Goal: Task Accomplishment & Management: Manage account settings

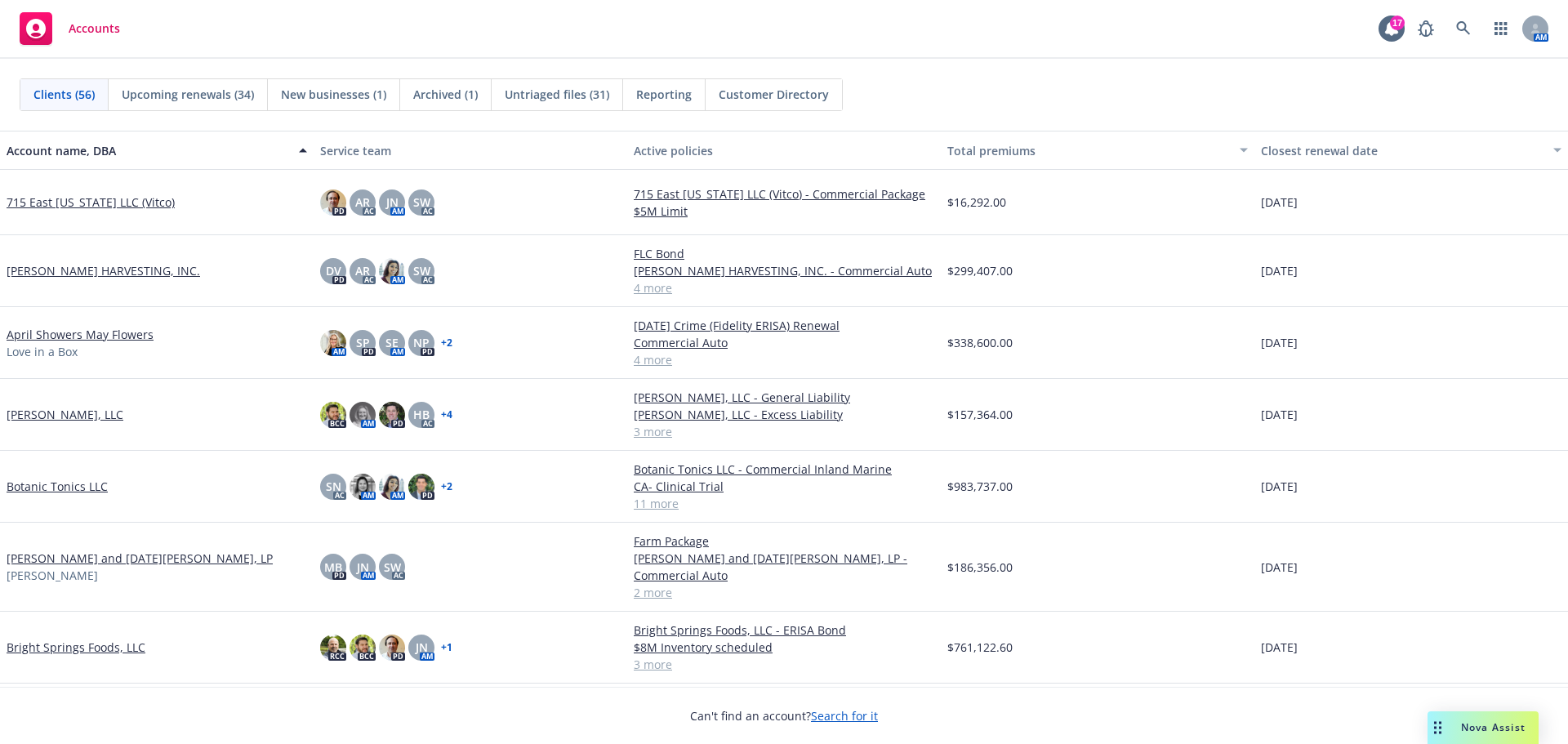
click at [61, 275] on link "[PERSON_NAME] HARVESTING, INC." at bounding box center [103, 270] width 194 height 17
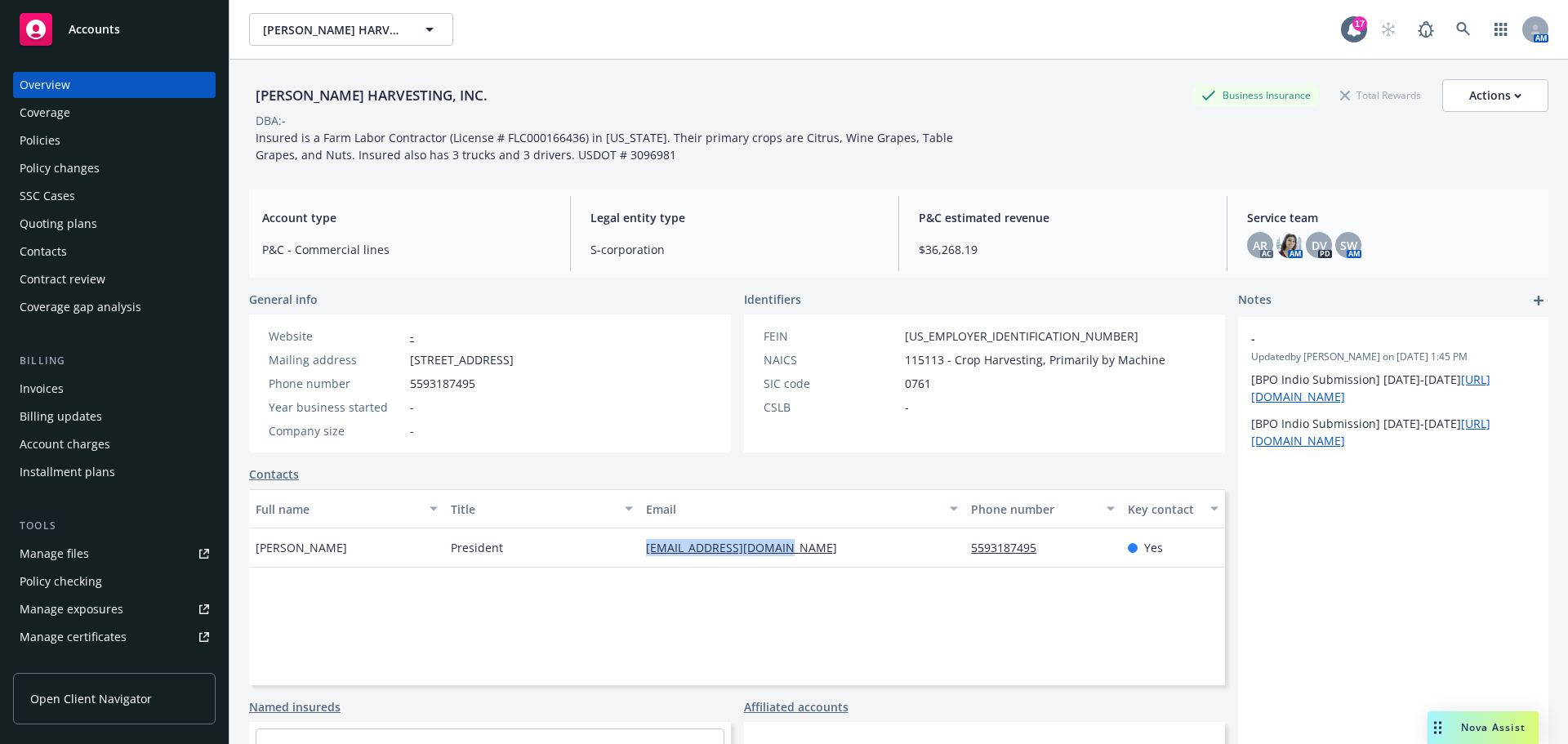
drag, startPoint x: 780, startPoint y: 552, endPoint x: 631, endPoint y: 540, distance: 149.5
click at [631, 540] on div "[PERSON_NAME] President [EMAIL_ADDRESS][DOMAIN_NAME] 5593187495 Yes" at bounding box center [737, 548] width 976 height 39
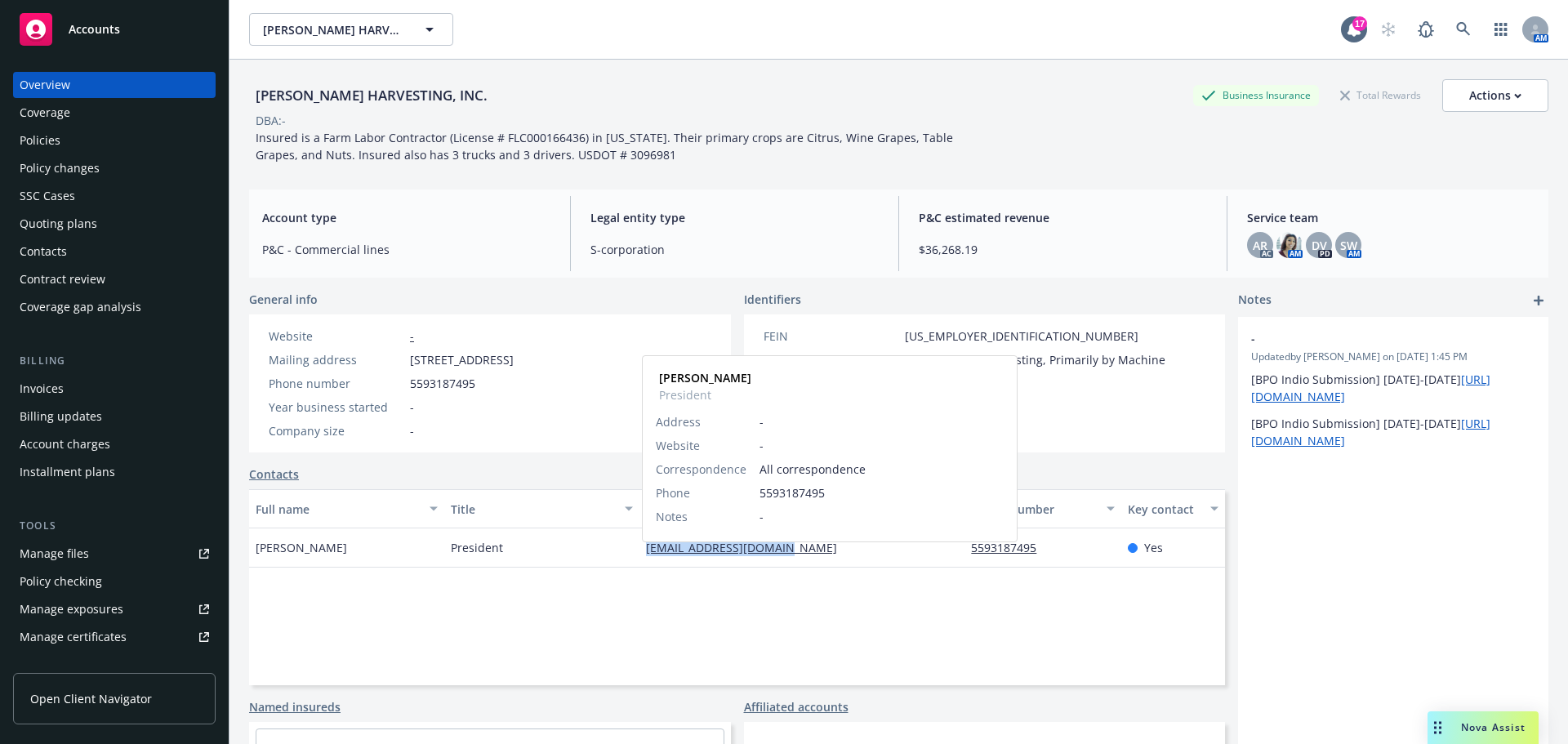
copy div "[EMAIL_ADDRESS][DOMAIN_NAME]"
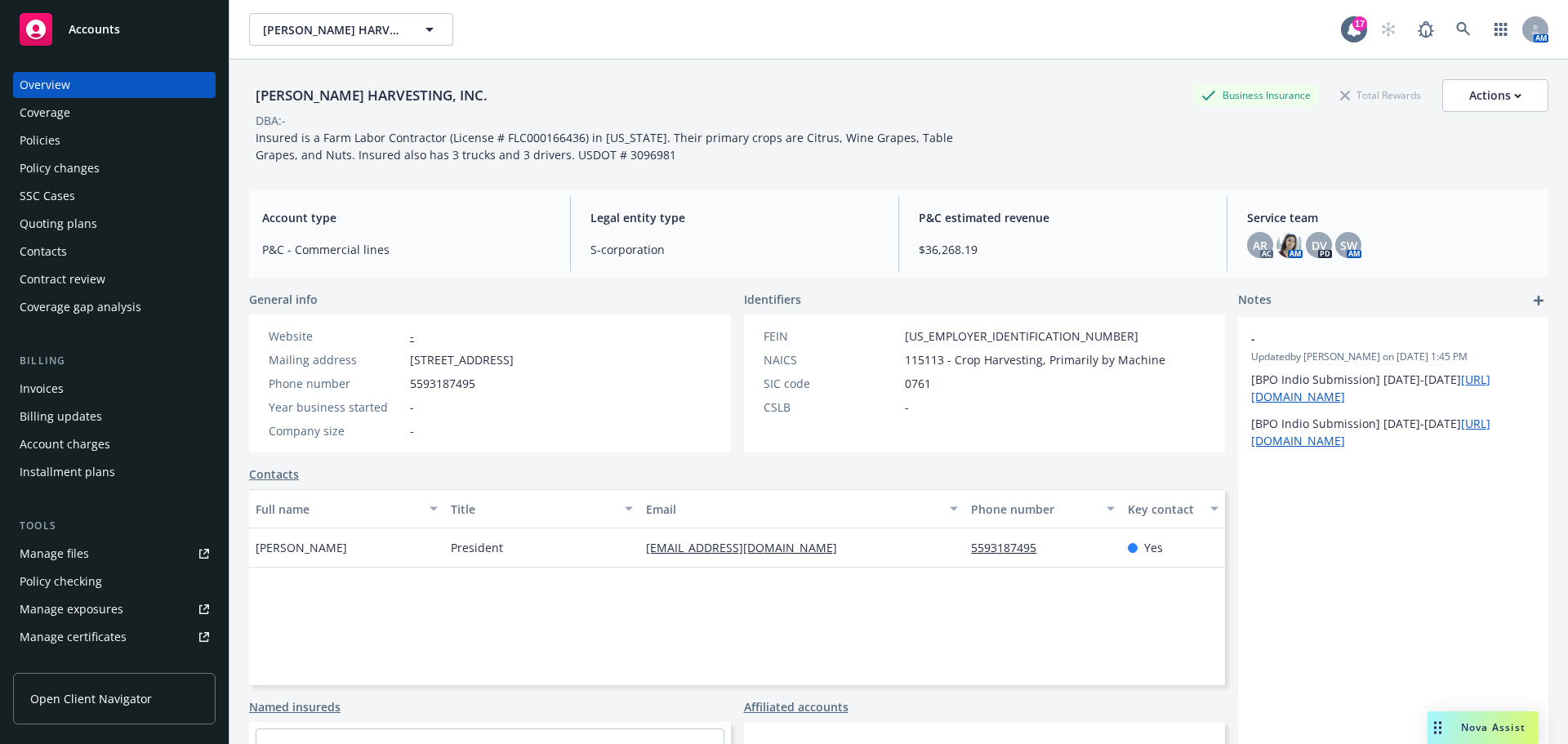
click at [485, 626] on div "Full name Title Email Phone number Key contact [PERSON_NAME] President [EMAIL_A…" at bounding box center [737, 587] width 976 height 196
click at [113, 567] on link "Manage files" at bounding box center [114, 553] width 203 height 26
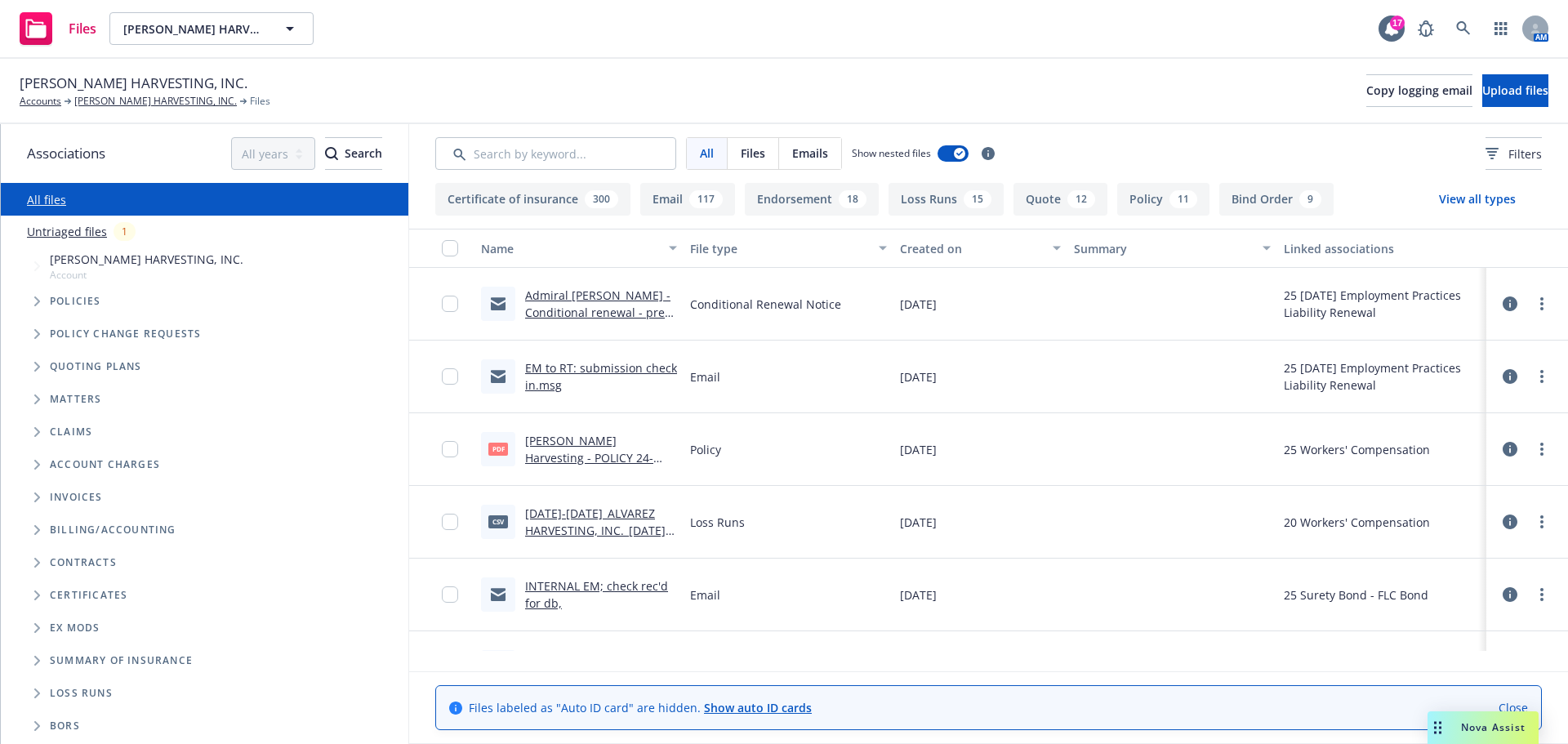
click at [71, 240] on link "Untriaged files" at bounding box center [67, 231] width 80 height 17
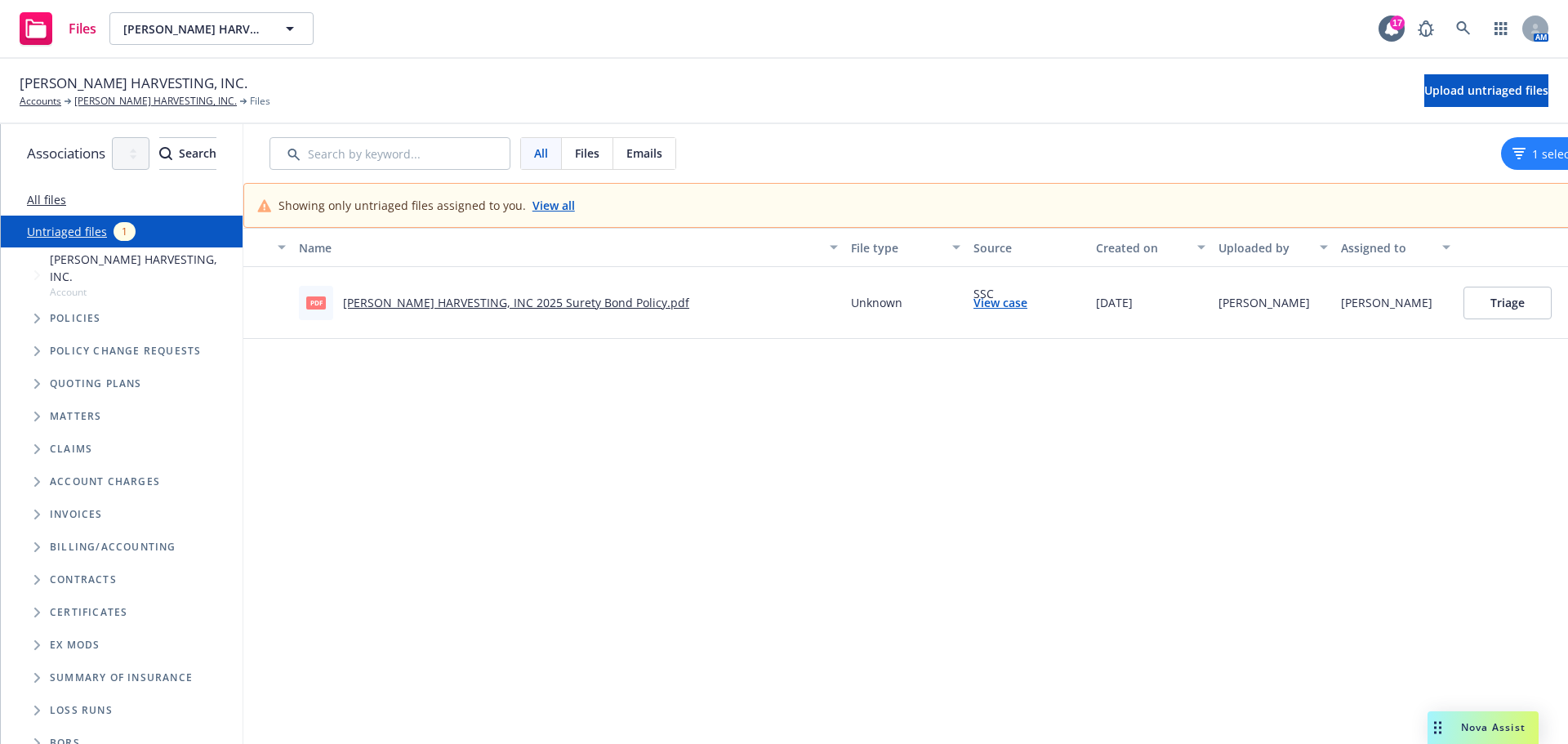
click at [536, 310] on link "ALVAREZ HARVESTING, INC 2025 Surety Bond Policy.pdf" at bounding box center [517, 302] width 347 height 16
click at [1552, 316] on button "Triage" at bounding box center [1507, 303] width 88 height 33
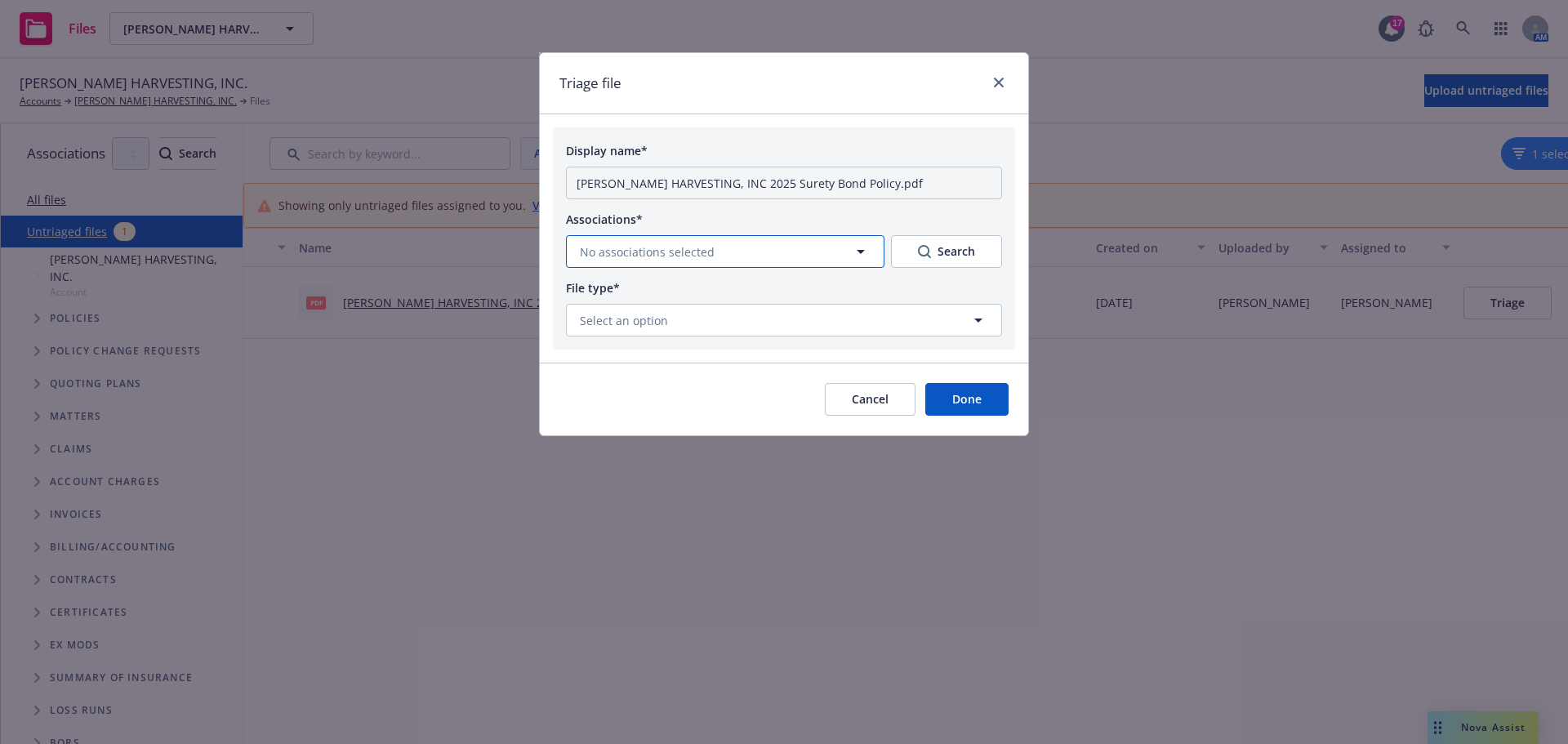
click at [734, 268] on button "No associations selected" at bounding box center [725, 251] width 319 height 33
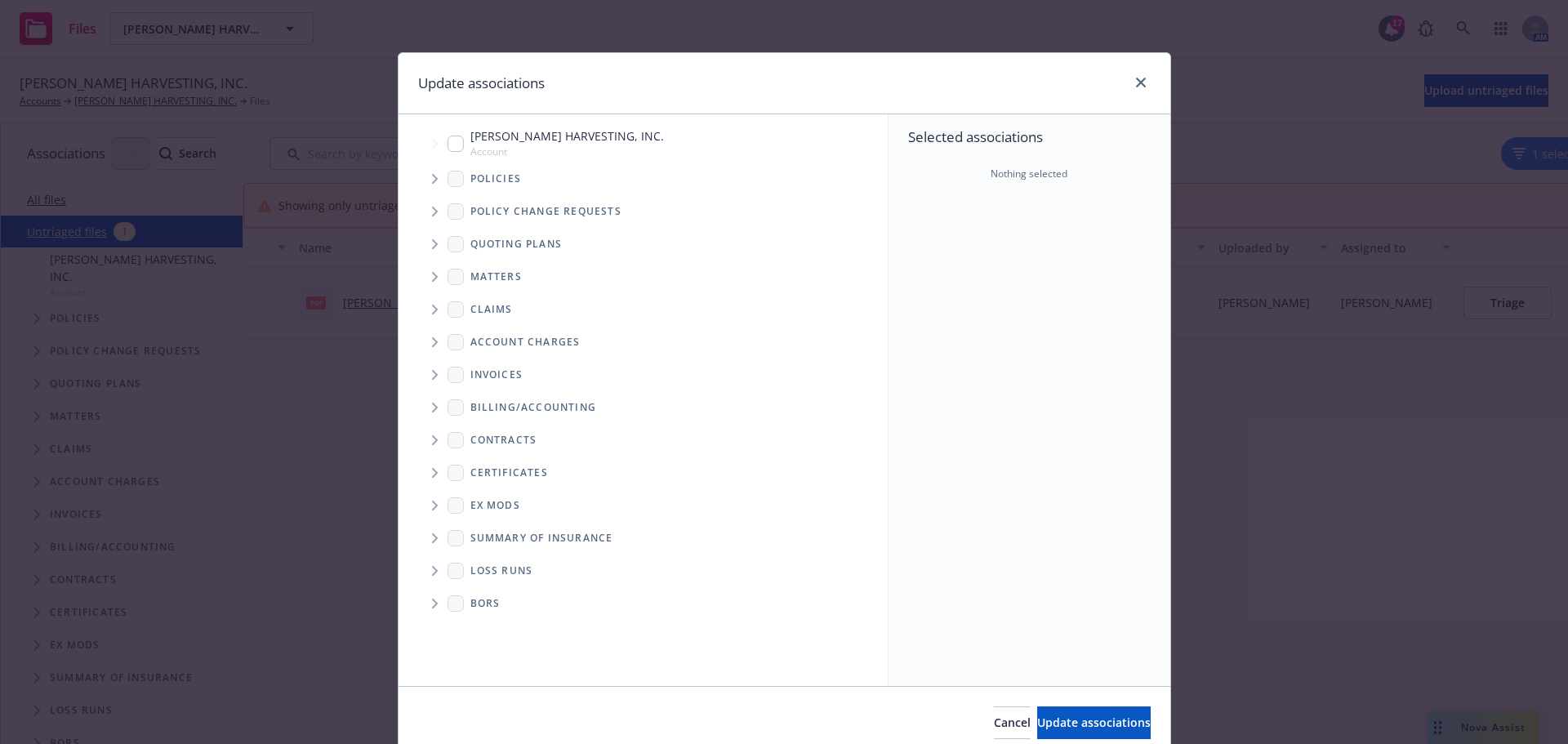
click at [452, 152] on input "Tree Example" at bounding box center [456, 144] width 16 height 16
checkbox input "true"
click at [432, 183] on icon "Tree Example" at bounding box center [435, 179] width 6 height 10
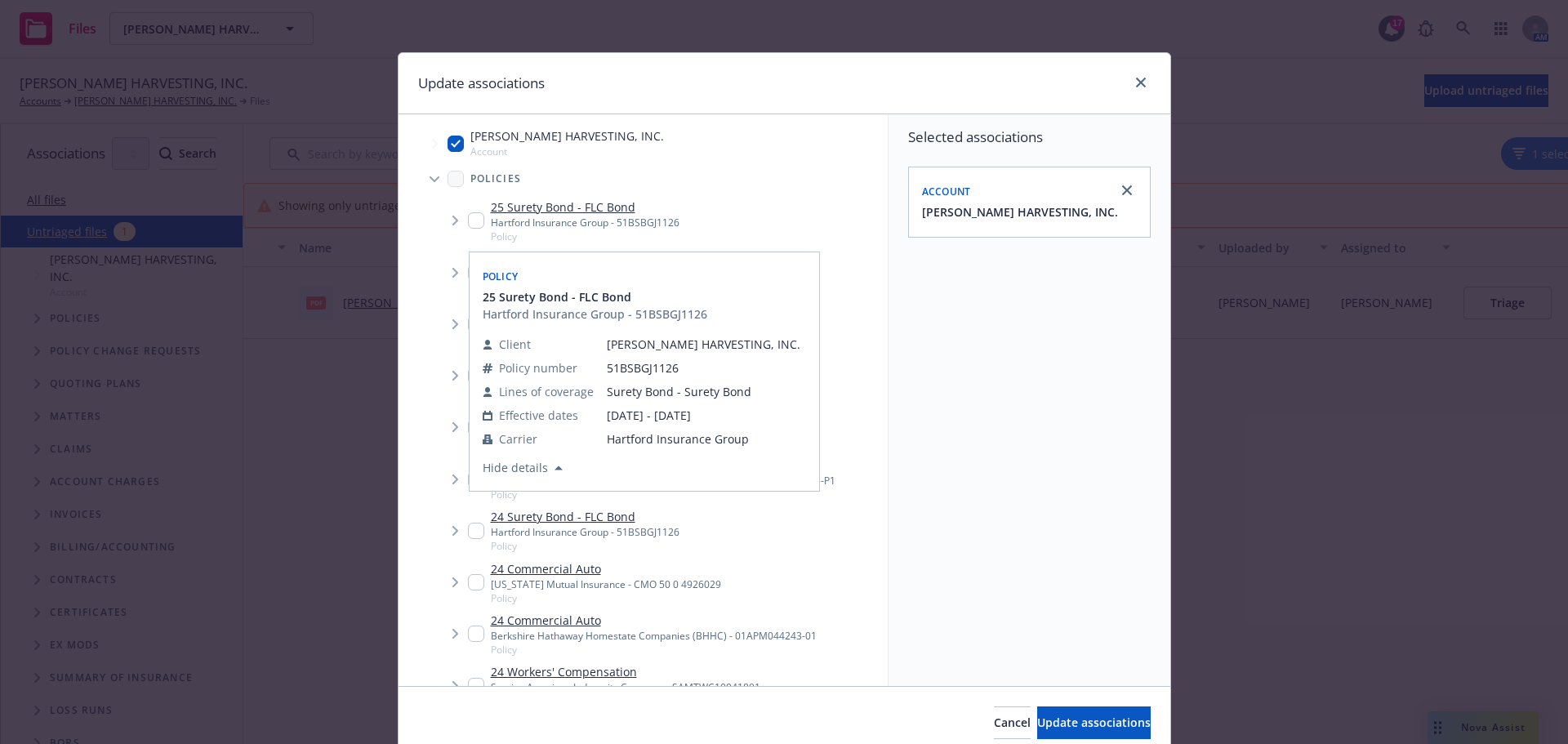
click at [471, 228] on input "Tree Example" at bounding box center [476, 221] width 16 height 16
checkbox input "true"
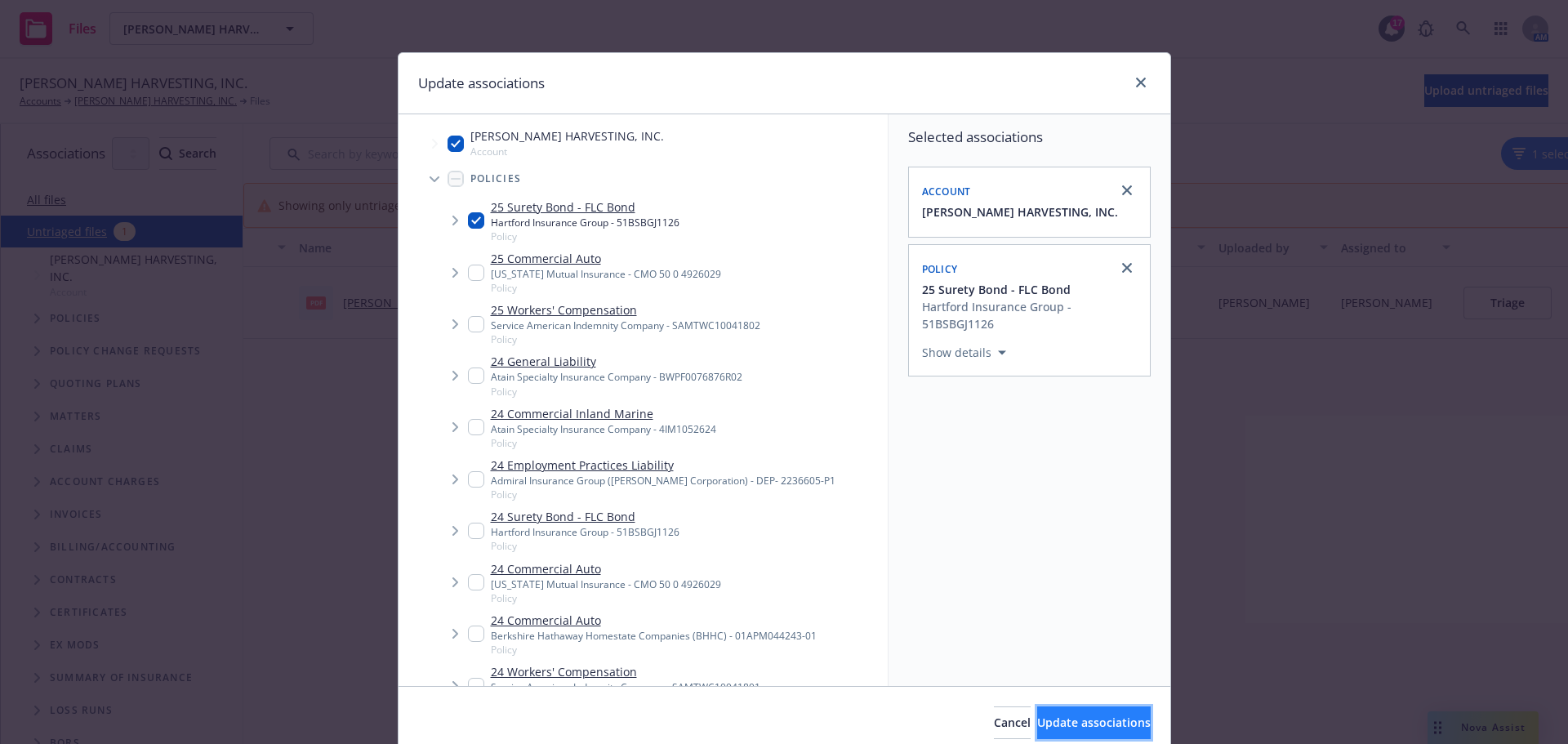
click at [1046, 728] on span "Update associations" at bounding box center [1094, 722] width 113 height 16
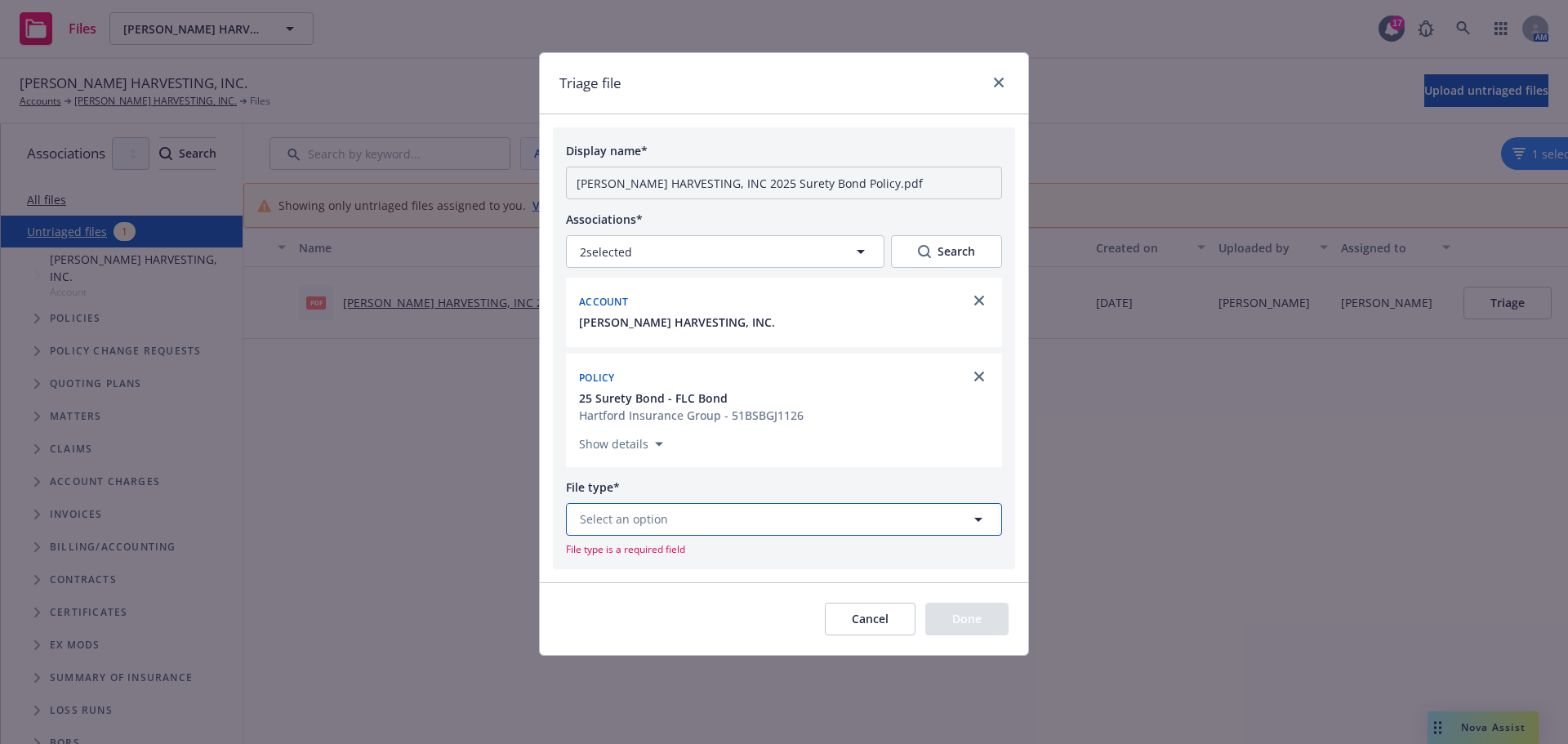
click at [737, 535] on button "Select an option" at bounding box center [784, 520] width 436 height 33
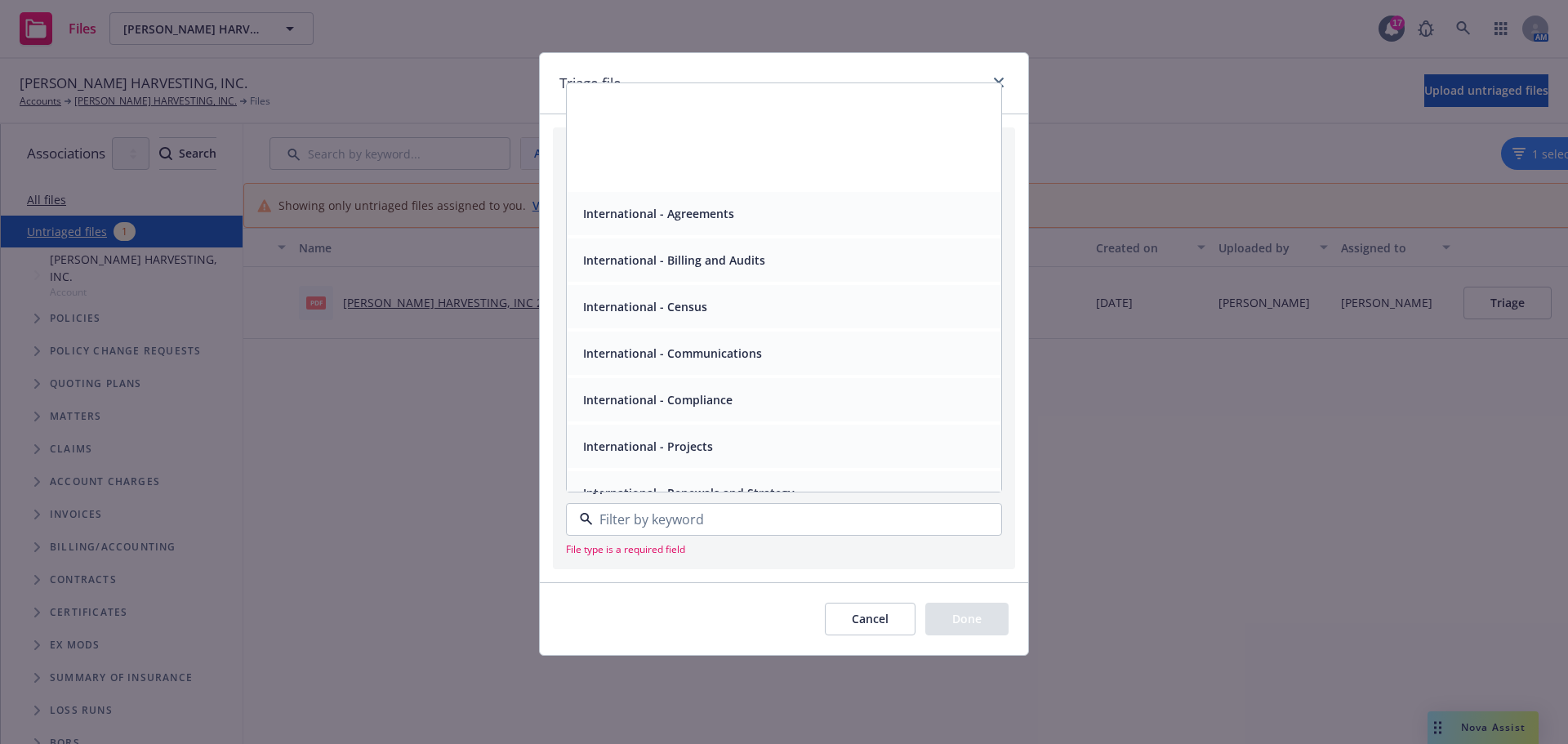
scroll to position [3947, 0]
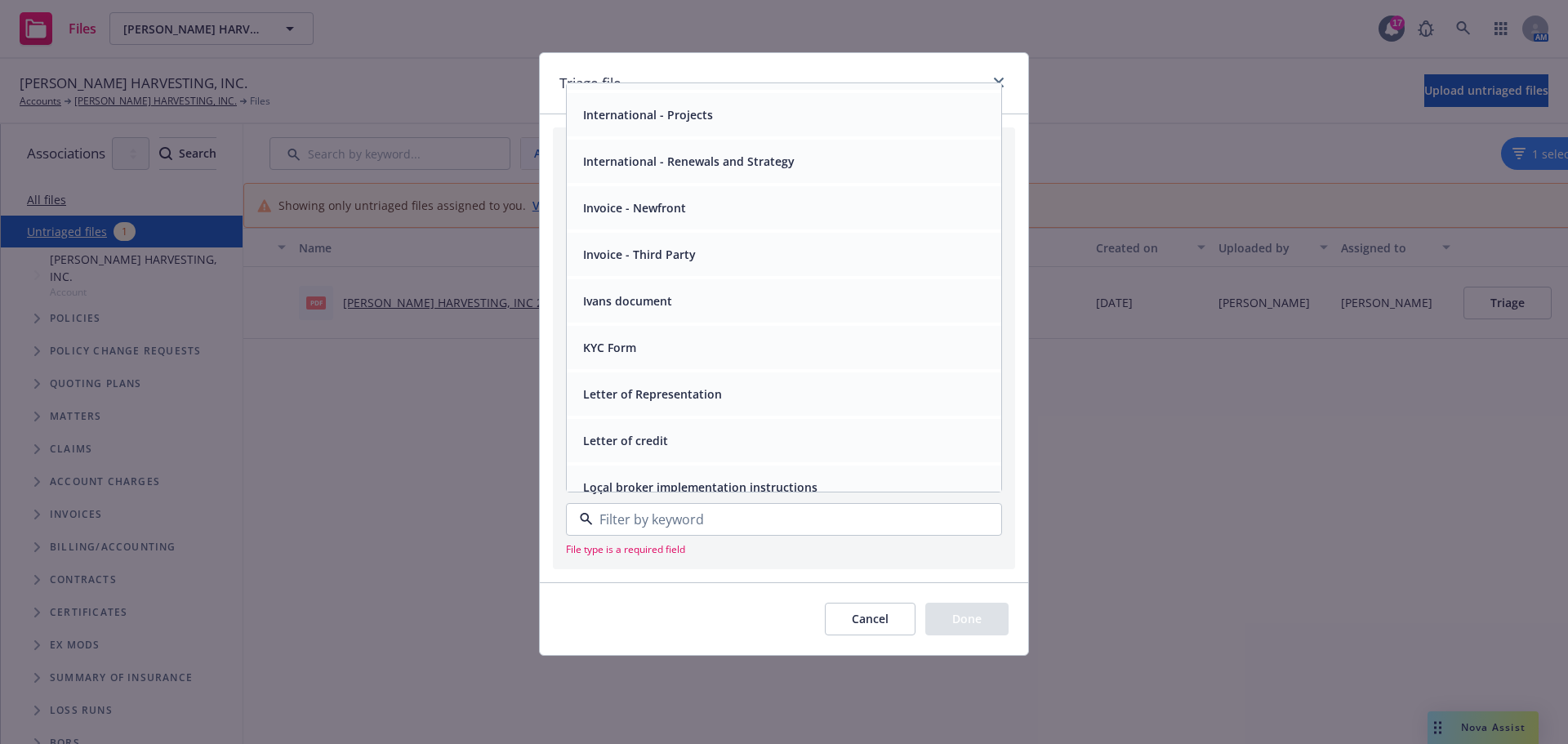
click at [765, 266] on div "Invoice - Third Party" at bounding box center [784, 254] width 415 height 24
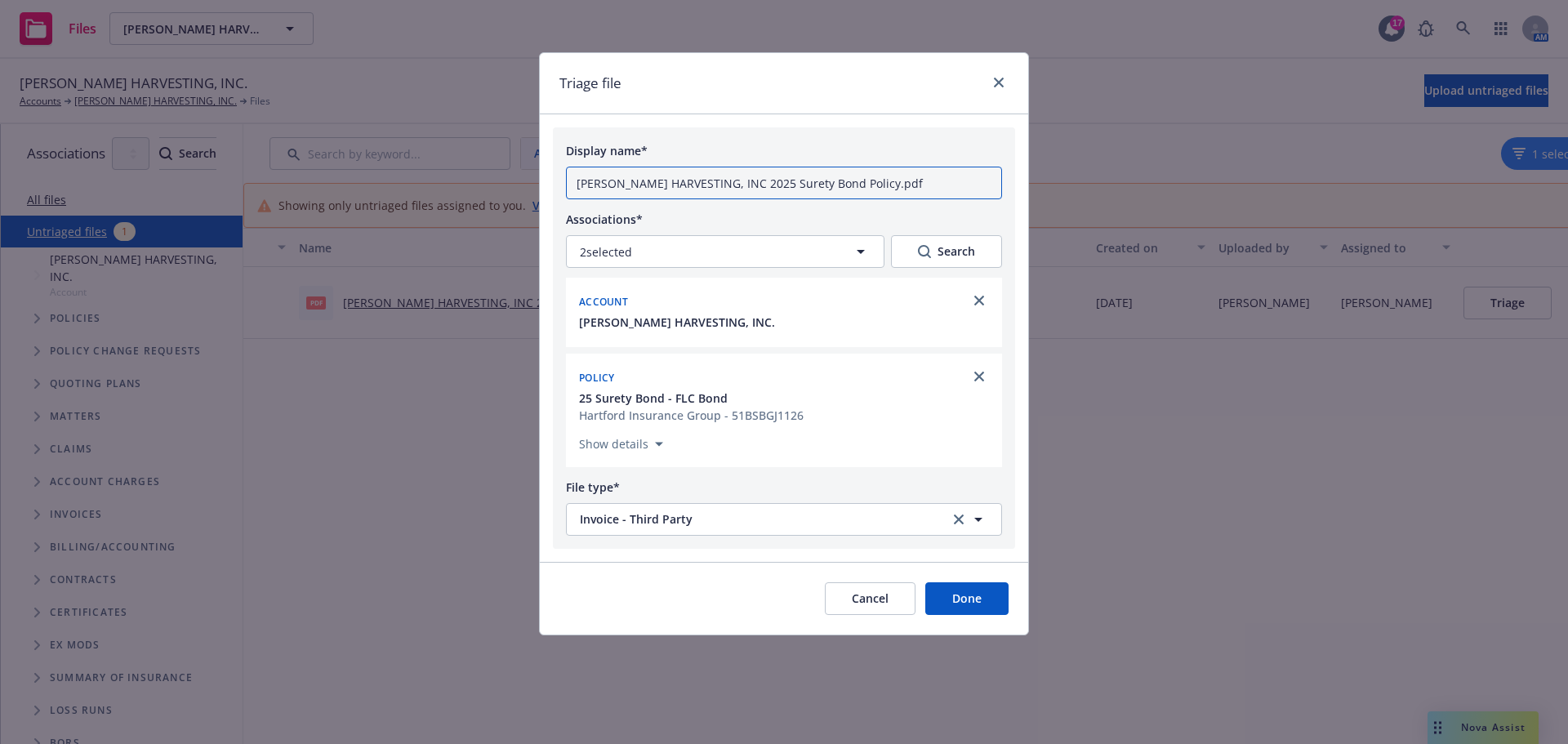
drag, startPoint x: 911, startPoint y: 193, endPoint x: 375, endPoint y: 193, distance: 536.0
click at [392, 191] on div "Triage file Display name* ALVAREZ HARVESTING, INC 2025 Surety Bond Policy.pdf A…" at bounding box center [784, 372] width 1568 height 744
click at [950, 615] on button "Done" at bounding box center [967, 599] width 83 height 33
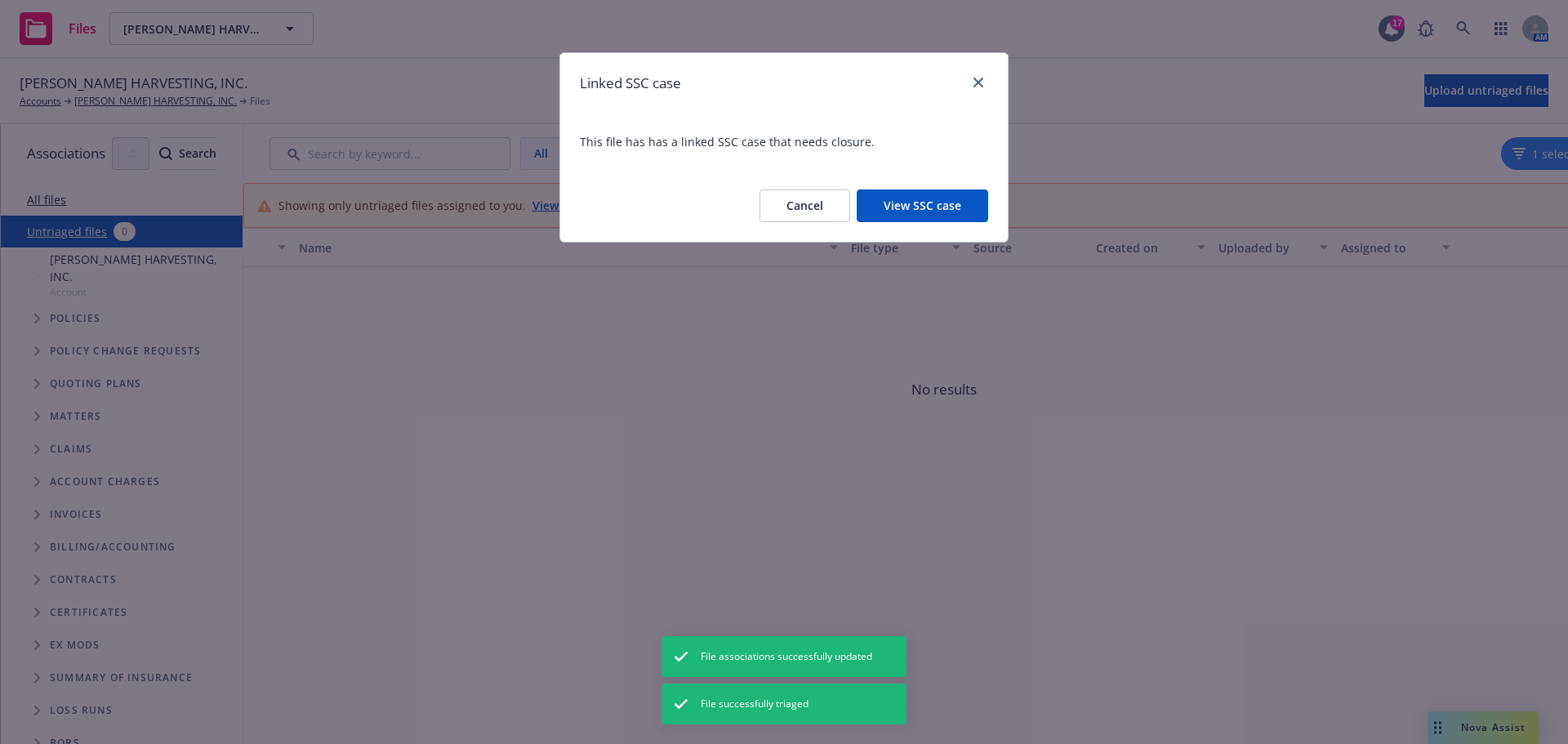
click at [939, 222] on button "View SSC case" at bounding box center [922, 206] width 131 height 33
